Goal: Information Seeking & Learning: Compare options

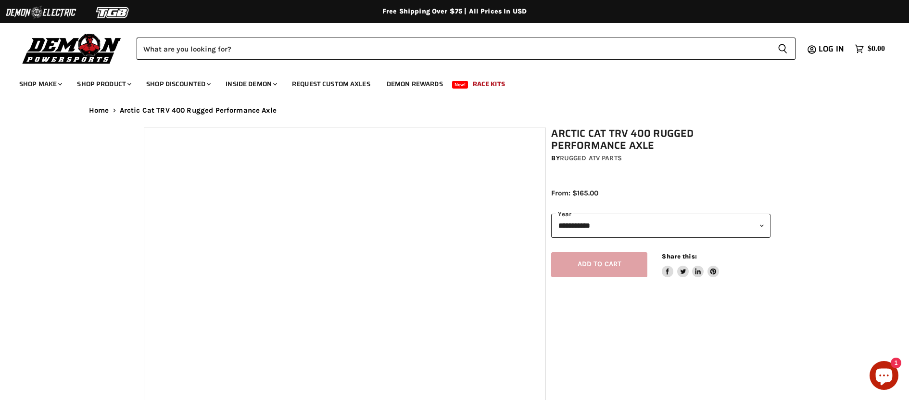
select select "******"
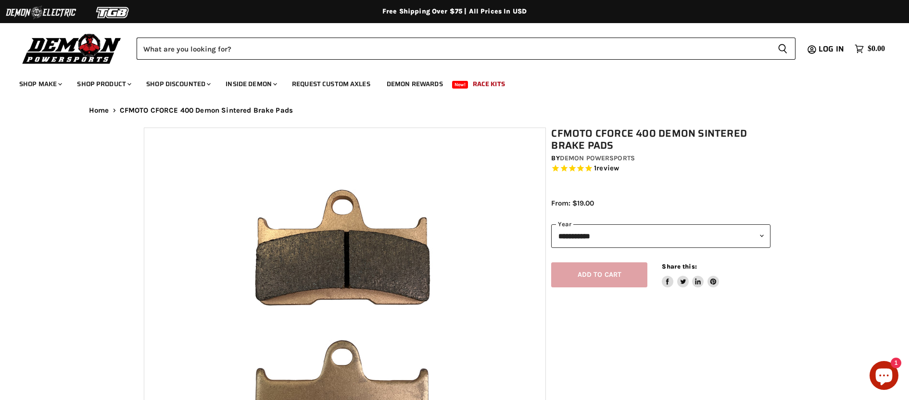
select select "******"
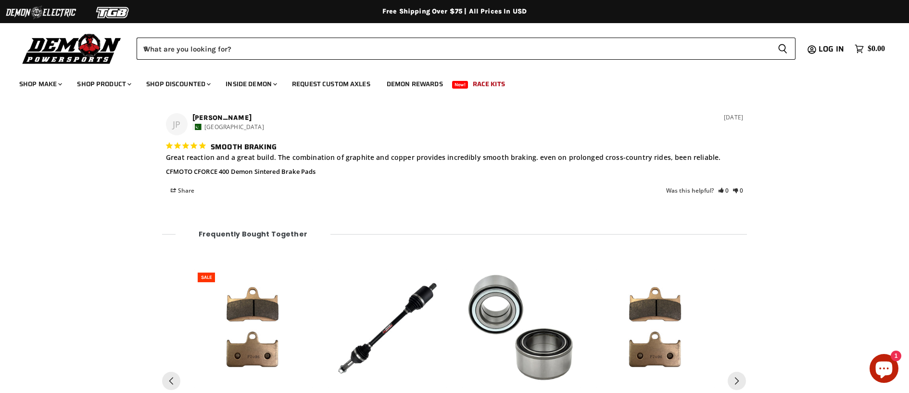
scroll to position [1165, 0]
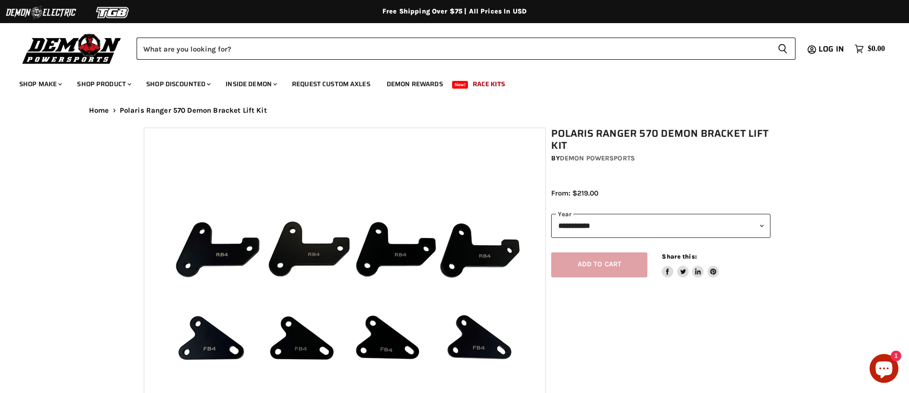
select select "******"
